Goal: Transaction & Acquisition: Register for event/course

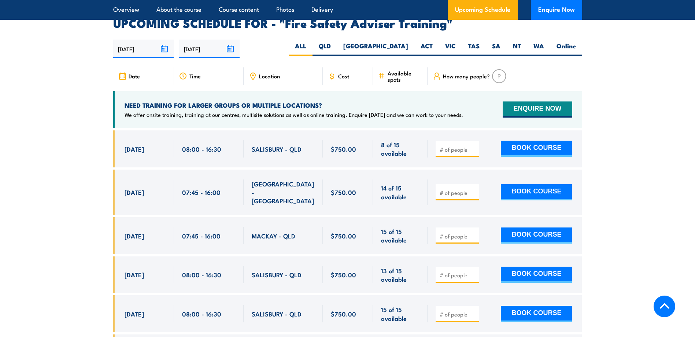
scroll to position [1181, 0]
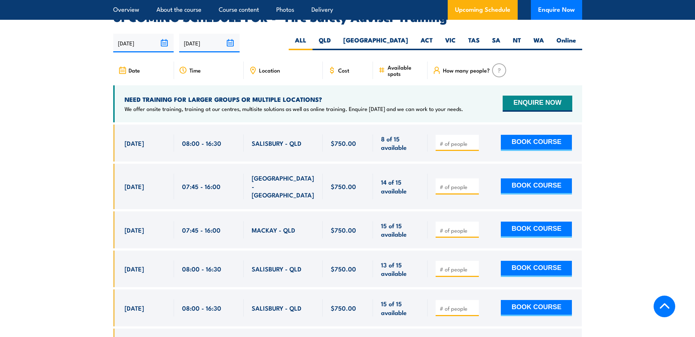
click at [141, 147] on span "18 Aug, 2025" at bounding box center [133, 143] width 19 height 8
click at [453, 147] on input "number" at bounding box center [457, 143] width 37 height 7
type input "1"
click at [471, 147] on input "1" at bounding box center [457, 143] width 37 height 7
click at [547, 142] on button "BOOK COURSE" at bounding box center [535, 143] width 71 height 16
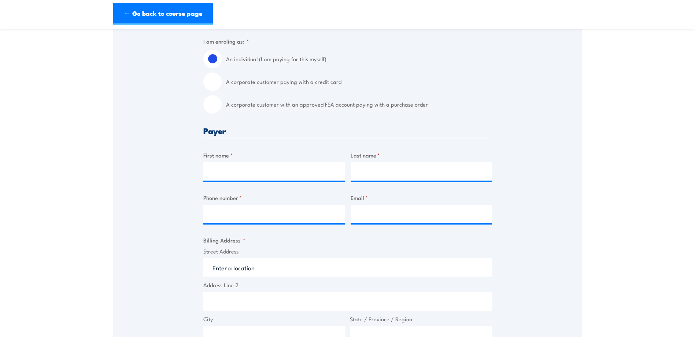
scroll to position [181, 0]
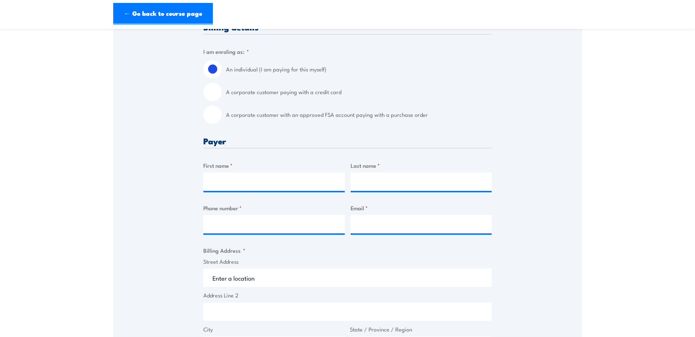
click at [249, 91] on label "A corporate customer paying with a credit card" at bounding box center [358, 92] width 265 height 18
click at [221, 91] on input "A corporate customer paying with a credit card" at bounding box center [212, 92] width 18 height 18
radio input "true"
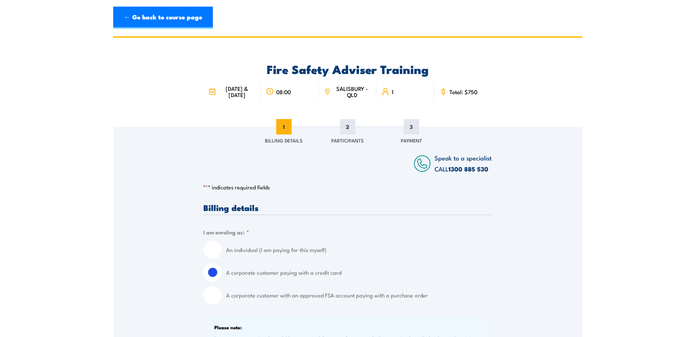
scroll to position [0, 0]
click at [119, 82] on div "Fire Safety Adviser Training [DATE] & [DATE] 08:00 1" at bounding box center [347, 82] width 469 height 89
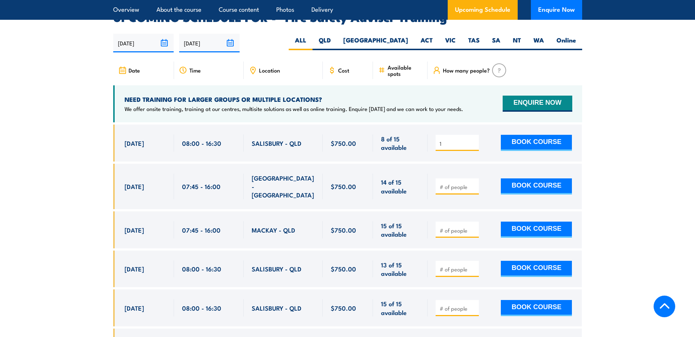
click at [604, 122] on section "UPCOMING SCHEDULE FOR - "Fire Safety Adviser Training" 11/08/2025 07/02/2026 1" at bounding box center [347, 320] width 695 height 617
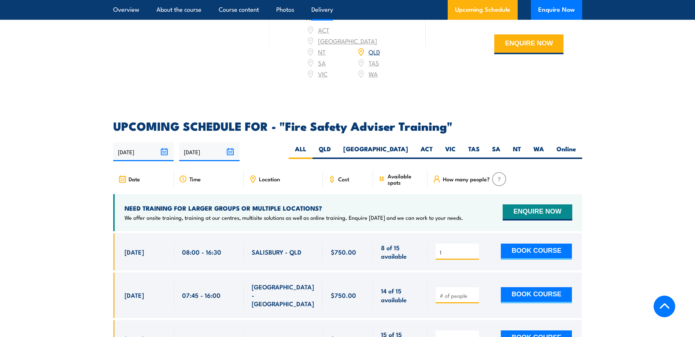
scroll to position [1072, 0]
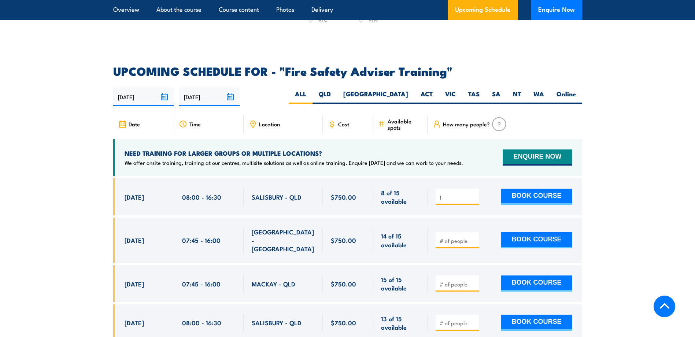
scroll to position [1125, 0]
